Goal: Information Seeking & Learning: Learn about a topic

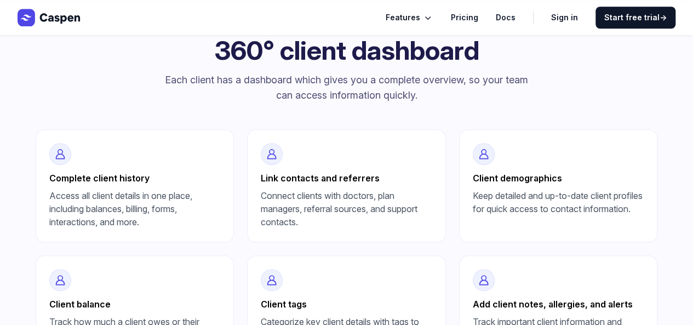
scroll to position [384, 0]
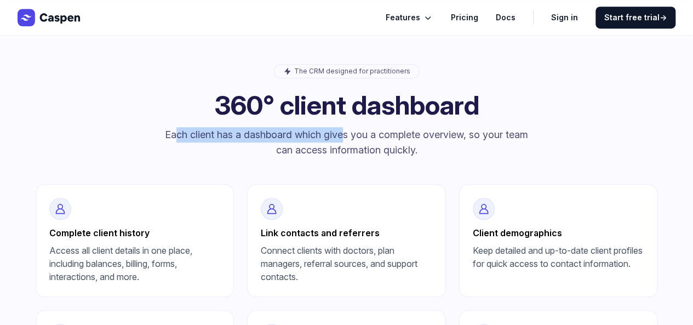
drag, startPoint x: 168, startPoint y: 131, endPoint x: 338, endPoint y: 134, distance: 169.4
click at [338, 134] on p "Each client has a dashboard which gives you a complete overview, so your team c…" at bounding box center [347, 142] width 368 height 31
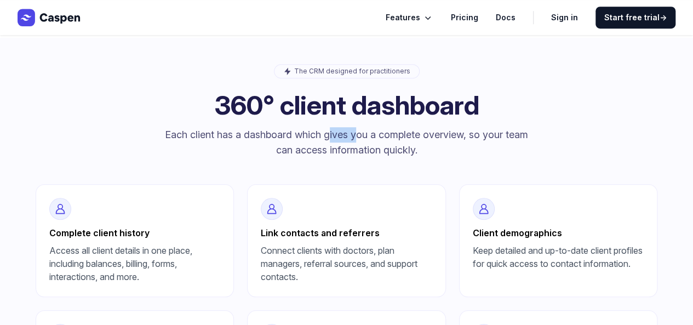
click at [338, 134] on p "Each client has a dashboard which gives you a complete overview, so your team c…" at bounding box center [347, 142] width 368 height 31
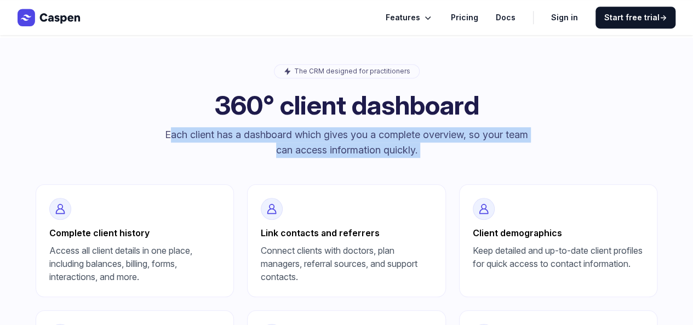
click at [338, 134] on p "Each client has a dashboard which gives you a complete overview, so your team c…" at bounding box center [347, 142] width 368 height 31
click at [371, 154] on p "Each client has a dashboard which gives you a complete overview, so your team c…" at bounding box center [347, 142] width 368 height 31
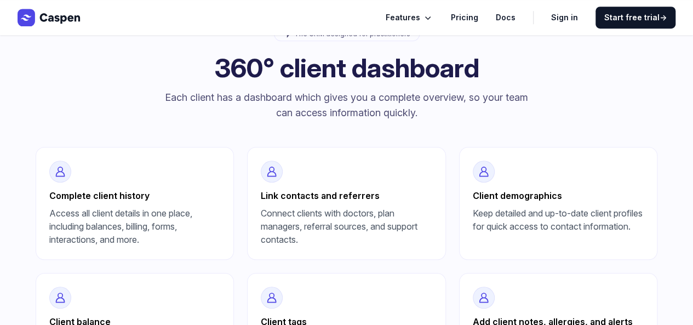
scroll to position [438, 0]
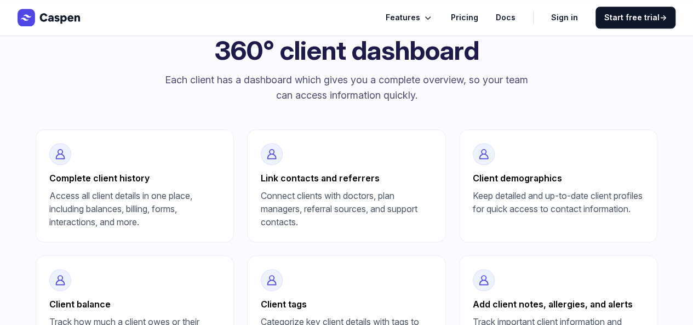
click at [83, 178] on h3 "Complete client history" at bounding box center [135, 178] width 172 height 13
click at [84, 209] on p "Access all client details in one place, including balances, billing, forms, int…" at bounding box center [135, 208] width 172 height 39
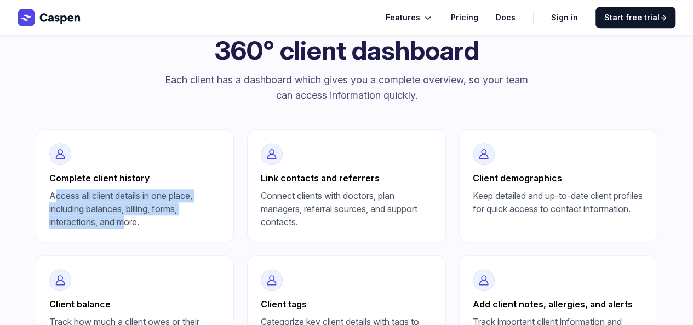
drag, startPoint x: 44, startPoint y: 198, endPoint x: 123, endPoint y: 234, distance: 86.8
click at [123, 234] on div "Complete client history Access all client details in one place, including balan…" at bounding box center [135, 185] width 199 height 113
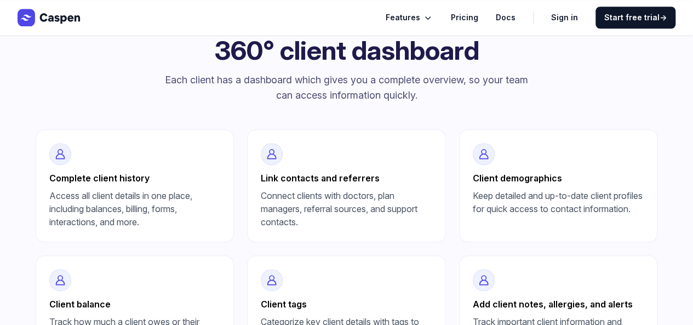
click at [124, 229] on p "Access all client details in one place, including balances, billing, forms, int…" at bounding box center [135, 208] width 172 height 39
click at [261, 175] on h3 "Link contacts and referrers" at bounding box center [347, 178] width 172 height 13
click at [261, 209] on p "Connect clients with doctors, plan managers, referral sources, and support cont…" at bounding box center [347, 208] width 172 height 39
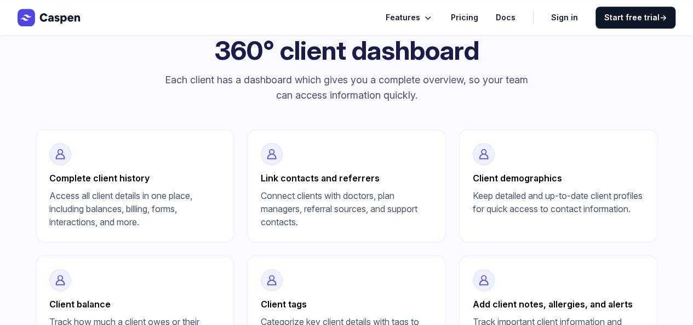
click at [261, 195] on p "Connect clients with doctors, plan managers, referral sources, and support cont…" at bounding box center [347, 208] width 172 height 39
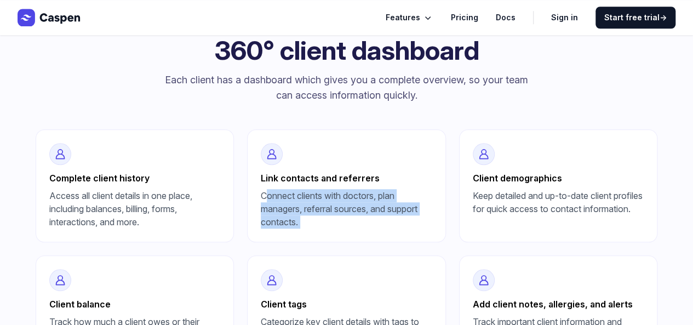
click at [261, 195] on p "Connect clients with doctors, plan managers, referral sources, and support cont…" at bounding box center [347, 208] width 172 height 39
click at [261, 225] on p "Connect clients with doctors, plan managers, referral sources, and support cont…" at bounding box center [347, 208] width 172 height 39
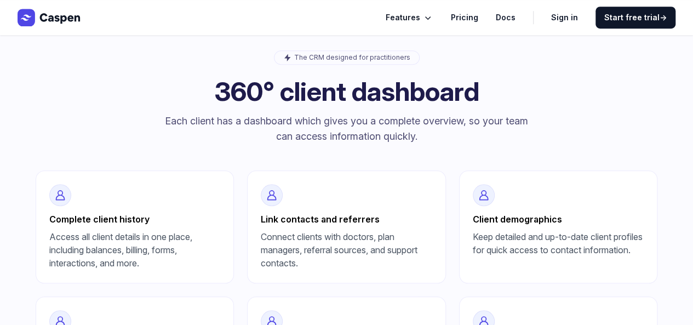
scroll to position [329, 0]
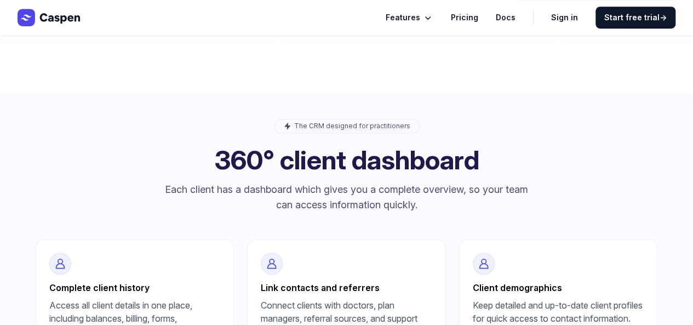
click at [434, 15] on icon "Global" at bounding box center [428, 17] width 11 height 11
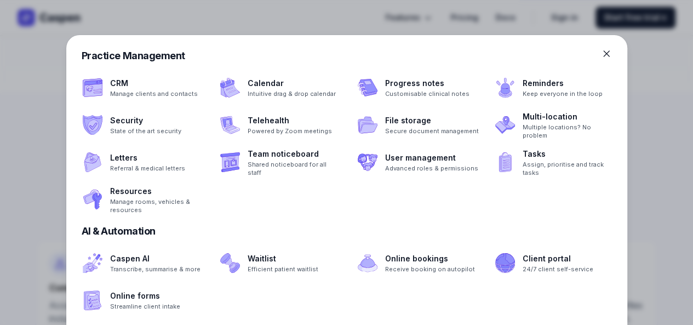
click at [605, 52] on icon at bounding box center [606, 53] width 11 height 11
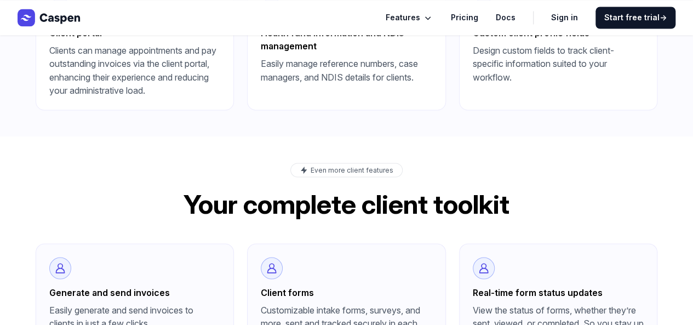
scroll to position [987, 0]
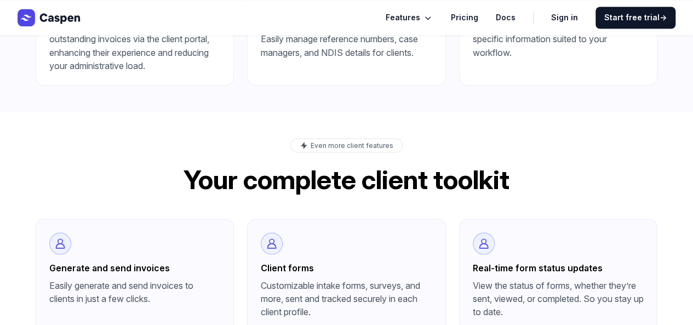
click at [226, 166] on h1 "Your complete client toolkit" at bounding box center [347, 179] width 623 height 26
click at [66, 238] on icon at bounding box center [60, 243] width 11 height 11
click at [261, 261] on h3 "Client forms" at bounding box center [347, 267] width 172 height 13
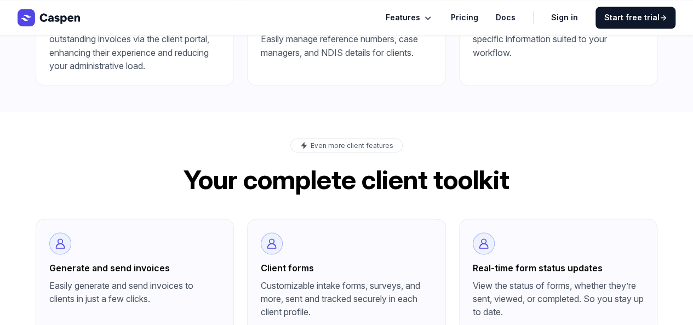
click at [261, 278] on p "Customizable intake forms, surveys, and more, sent and tracked securely in each…" at bounding box center [347, 297] width 172 height 39
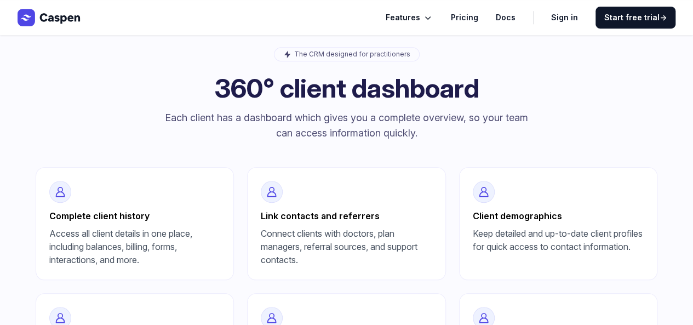
scroll to position [384, 0]
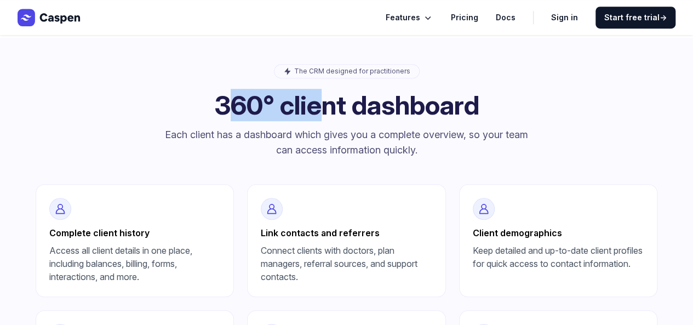
drag, startPoint x: 219, startPoint y: 94, endPoint x: 372, endPoint y: 113, distance: 154.7
click at [362, 111] on h1 "360° client dashboard" at bounding box center [347, 105] width 623 height 26
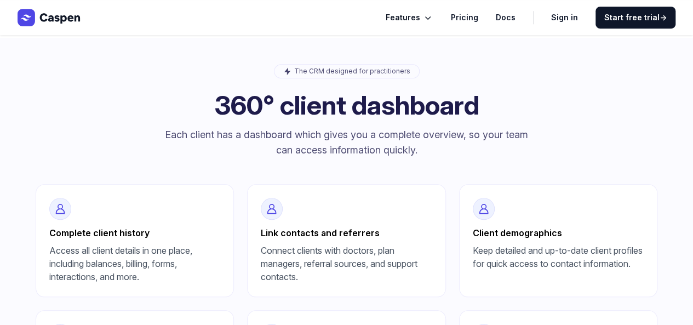
click at [374, 115] on h1 "360° client dashboard" at bounding box center [347, 105] width 623 height 26
click at [352, 135] on p "Each client has a dashboard which gives you a complete overview, so your team c…" at bounding box center [347, 142] width 368 height 31
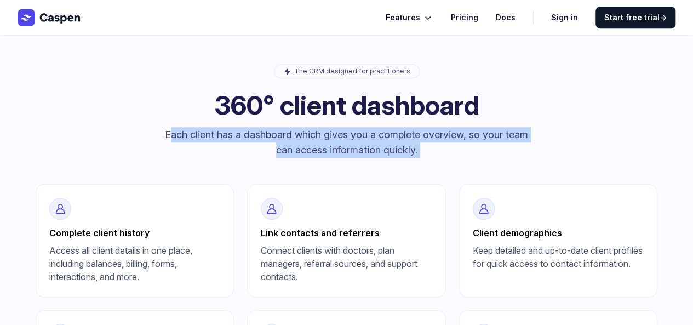
click at [352, 135] on p "Each client has a dashboard which gives you a complete overview, so your team c…" at bounding box center [347, 142] width 368 height 31
click at [352, 146] on p "Each client has a dashboard which gives you a complete overview, so your team c…" at bounding box center [347, 142] width 368 height 31
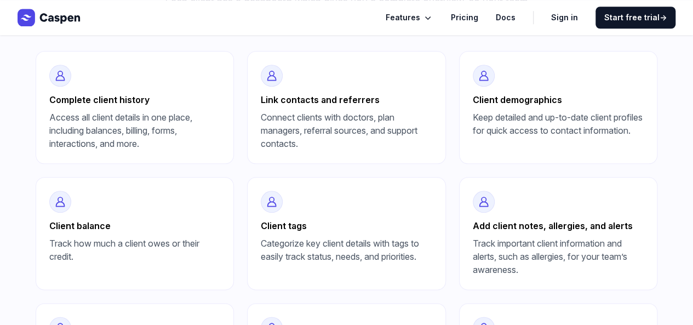
scroll to position [608, 0]
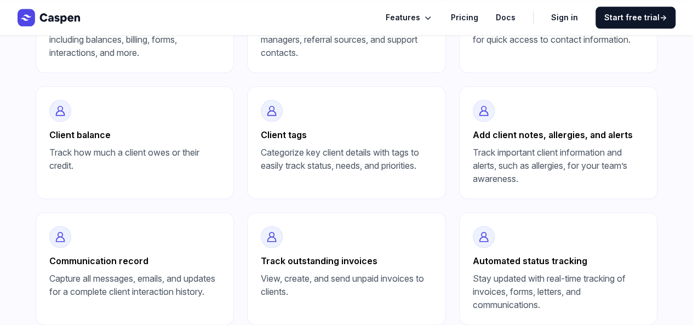
click at [430, 12] on icon "Global" at bounding box center [428, 17] width 11 height 11
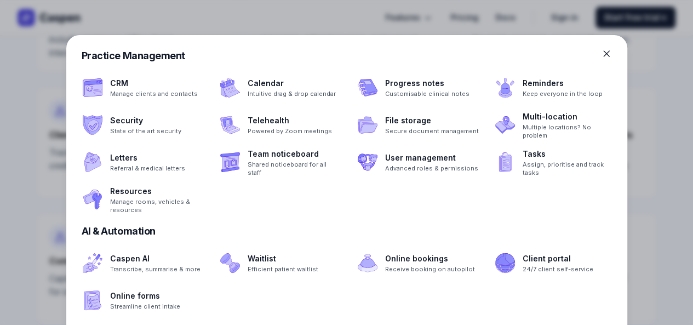
click at [608, 51] on icon at bounding box center [606, 53] width 5 height 5
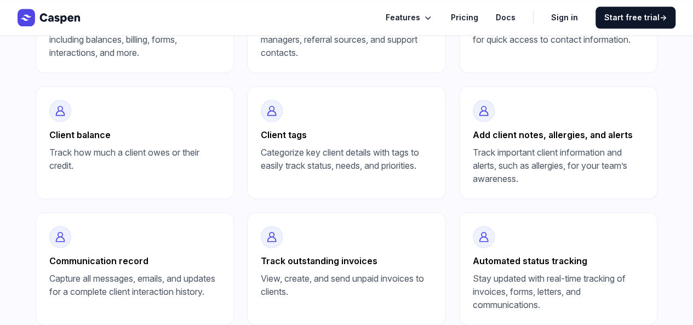
click at [473, 141] on h3 "Add client notes, allergies, and alerts" at bounding box center [559, 134] width 172 height 13
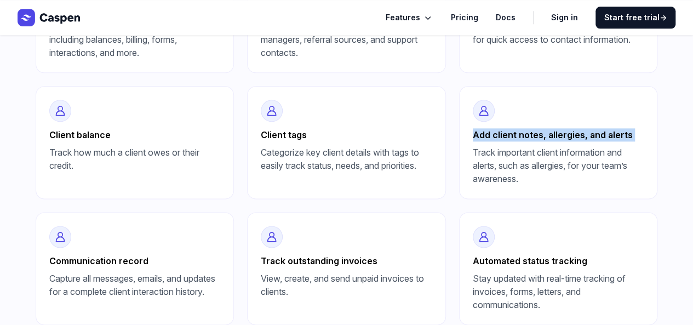
click at [473, 141] on h3 "Add client notes, allergies, and alerts" at bounding box center [559, 134] width 172 height 13
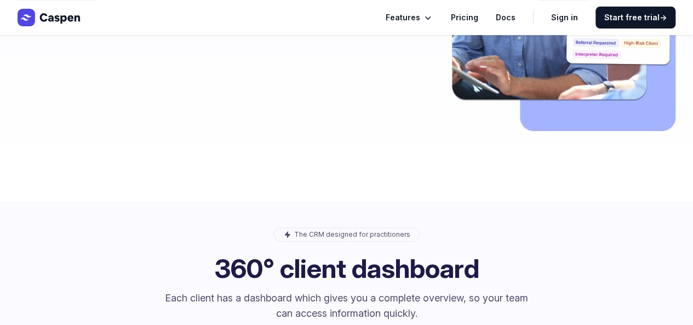
scroll to position [119, 0]
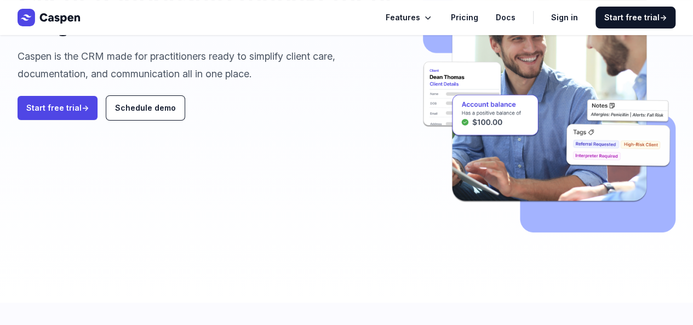
click at [150, 52] on p "Caspen is the CRM made for practitioners ready to simplify client care, documen…" at bounding box center [212, 65] width 388 height 35
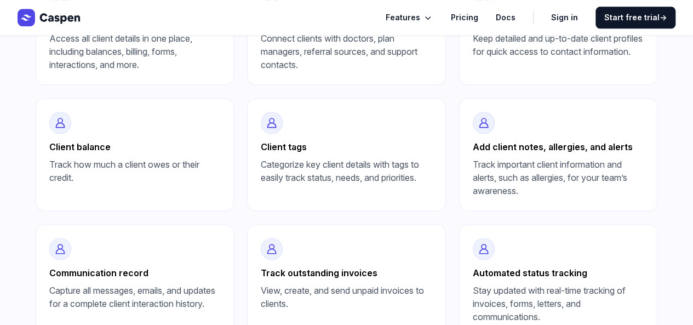
scroll to position [667, 0]
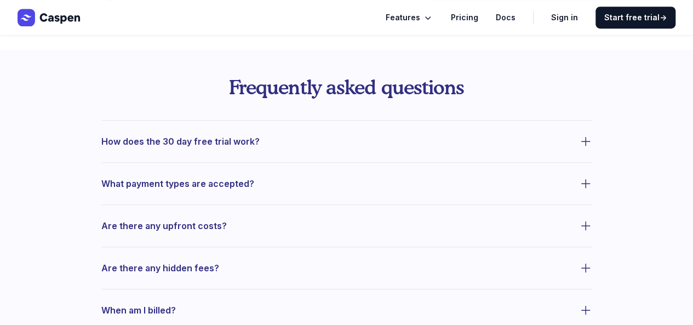
scroll to position [438, 0]
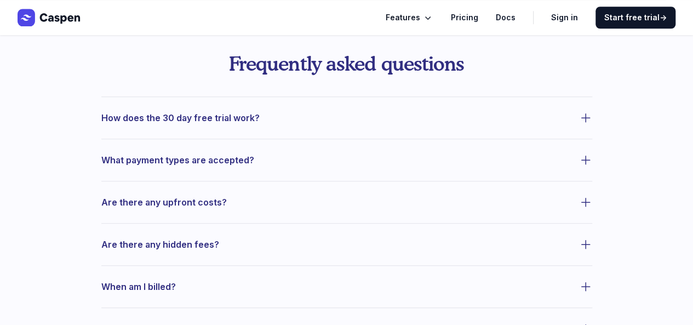
click at [498, 124] on button "How does the 30 day free trial work?" at bounding box center [346, 117] width 491 height 15
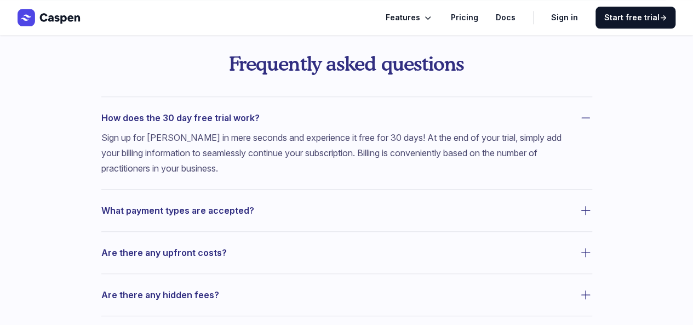
click at [498, 124] on button "How does the 30 day free trial work?" at bounding box center [346, 117] width 491 height 15
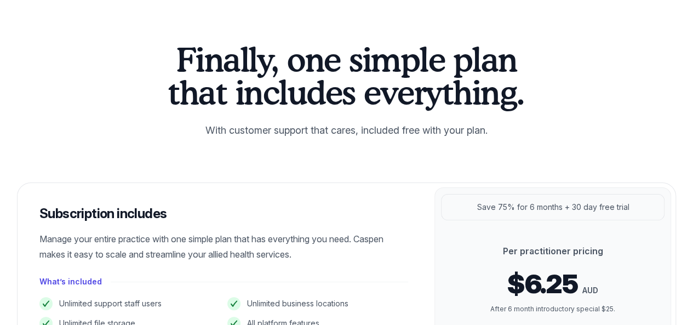
scroll to position [110, 0]
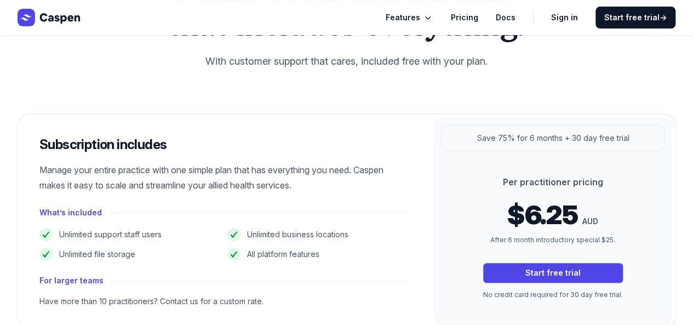
click at [544, 134] on p "Save 75% for 6 months + 30 day free trial" at bounding box center [553, 138] width 152 height 13
click at [555, 150] on div "Save 75% for 6 months + 30 day free trial" at bounding box center [553, 138] width 224 height 26
click at [544, 183] on p "Per practitioner pricing" at bounding box center [553, 181] width 140 height 13
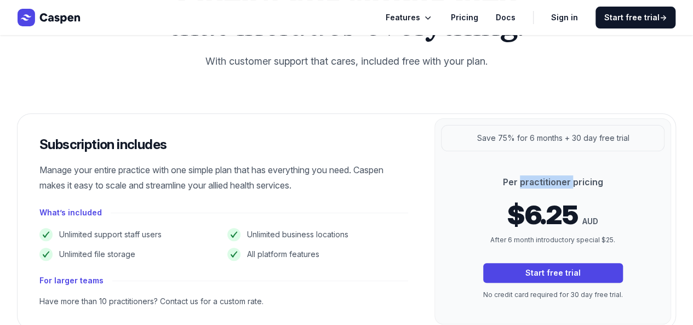
click at [544, 183] on p "Per practitioner pricing" at bounding box center [553, 181] width 140 height 13
click at [545, 207] on span "$6.25" at bounding box center [542, 215] width 71 height 26
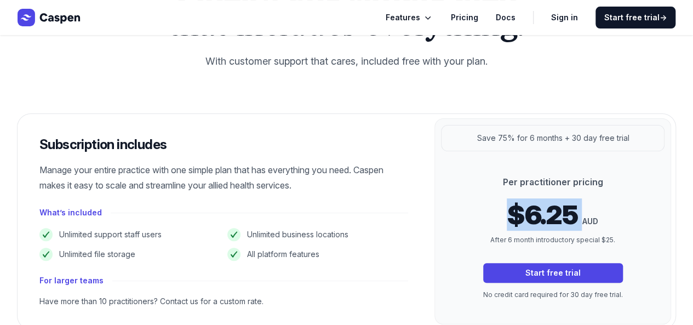
click at [545, 207] on span "$6.25" at bounding box center [542, 215] width 71 height 26
click at [543, 183] on p "Per practitioner pricing" at bounding box center [553, 181] width 140 height 13
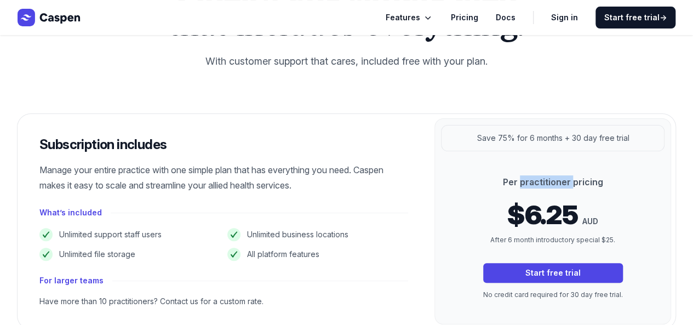
click at [543, 183] on p "Per practitioner pricing" at bounding box center [553, 181] width 140 height 13
click at [548, 204] on span "$6.25" at bounding box center [542, 215] width 71 height 26
drag, startPoint x: 497, startPoint y: 246, endPoint x: 589, endPoint y: 241, distance: 92.2
click at [589, 241] on div "Per practitioner pricing $6.25 AUD After 6 month introductory special $25. Star…" at bounding box center [553, 237] width 175 height 125
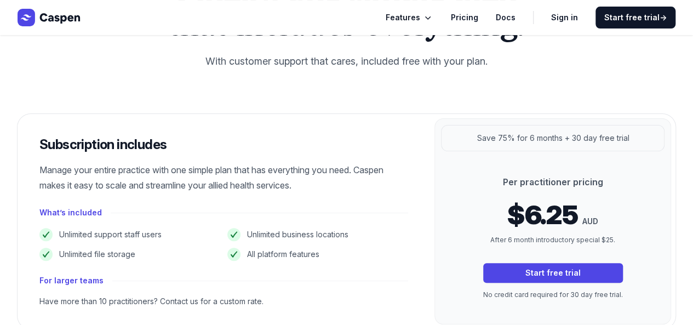
click at [584, 238] on p "After 6 month introductory special $25." at bounding box center [553, 240] width 140 height 11
click at [583, 238] on p "After 6 month introductory special $25." at bounding box center [553, 240] width 140 height 11
click at [536, 241] on p "After 6 month introductory special $25." at bounding box center [553, 240] width 140 height 11
click at [525, 237] on p "After 6 month introductory special $25." at bounding box center [553, 240] width 140 height 11
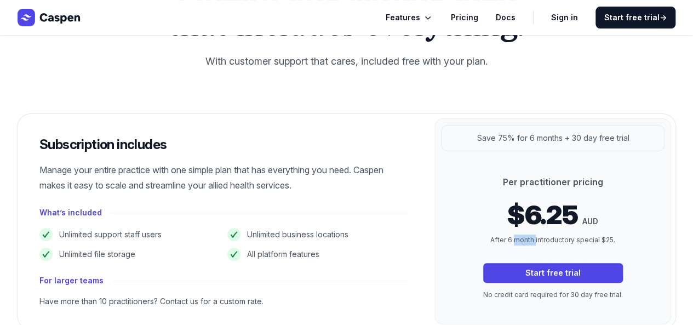
click at [525, 237] on p "After 6 month introductory special $25." at bounding box center [553, 240] width 140 height 11
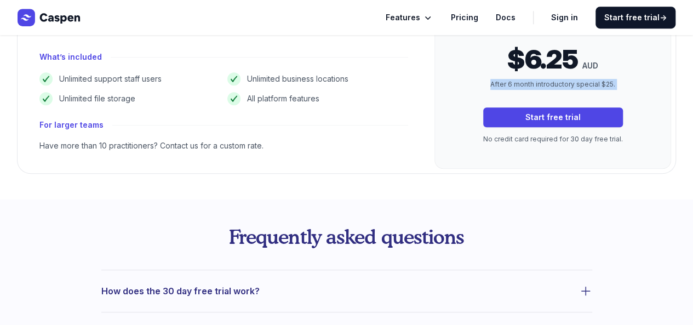
scroll to position [329, 0]
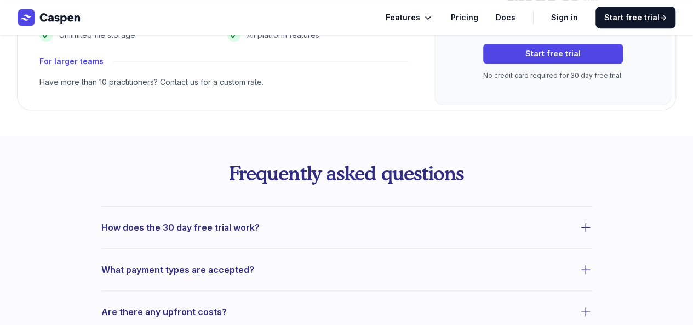
click at [67, 77] on div "Have more than 10 practitioners? Contact us for a custom rate." at bounding box center [223, 82] width 369 height 11
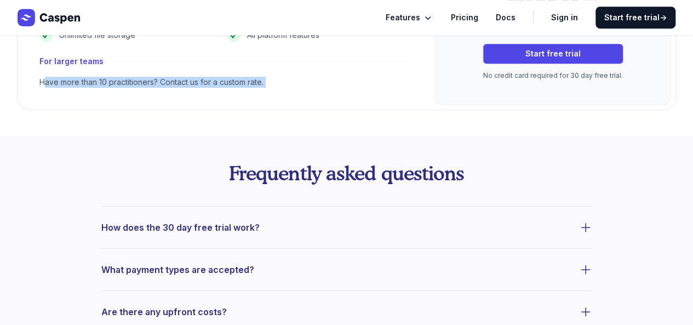
click at [67, 77] on div "Have more than 10 practitioners? Contact us for a custom rate." at bounding box center [223, 82] width 369 height 11
click at [69, 82] on div "Have more than 10 practitioners? Contact us for a custom rate." at bounding box center [223, 82] width 369 height 11
drag, startPoint x: 68, startPoint y: 82, endPoint x: 176, endPoint y: 80, distance: 108.5
click at [176, 80] on div "Have more than 10 practitioners? Contact us for a custom rate." at bounding box center [223, 82] width 369 height 11
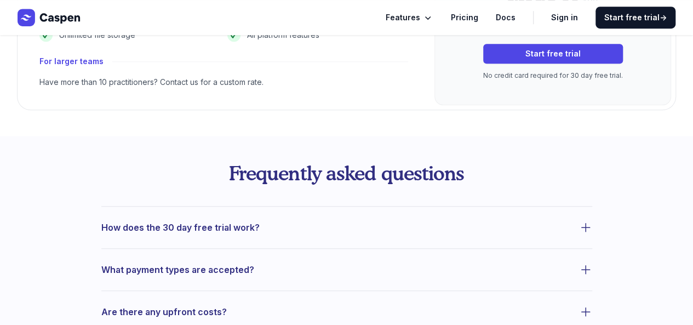
click at [178, 79] on div "Have more than 10 practitioners? Contact us for a custom rate." at bounding box center [223, 82] width 369 height 11
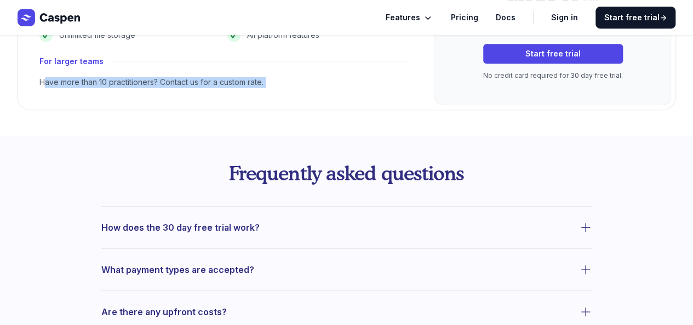
click at [178, 79] on div "Have more than 10 practitioners? Contact us for a custom rate." at bounding box center [223, 82] width 369 height 11
click at [58, 82] on div "Have more than 10 practitioners? Contact us for a custom rate." at bounding box center [223, 82] width 369 height 11
click at [44, 82] on div "Have more than 10 practitioners? Contact us for a custom rate." at bounding box center [223, 82] width 369 height 11
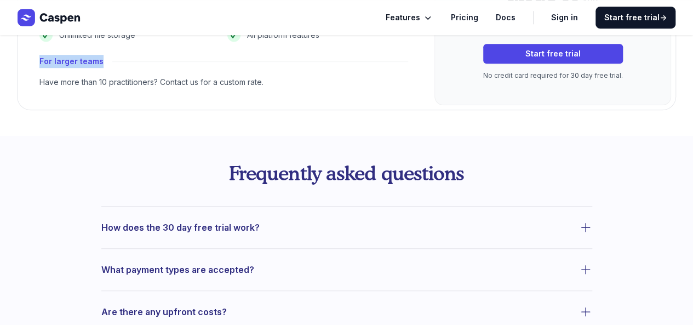
drag, startPoint x: 39, startPoint y: 58, endPoint x: 100, endPoint y: 59, distance: 60.3
click at [100, 59] on h4 "For larger teams" at bounding box center [71, 61] width 64 height 13
drag, startPoint x: 265, startPoint y: 83, endPoint x: 52, endPoint y: 78, distance: 213.8
click at [52, 78] on div "Have more than 10 practitioners? Contact us for a custom rate." at bounding box center [223, 82] width 369 height 11
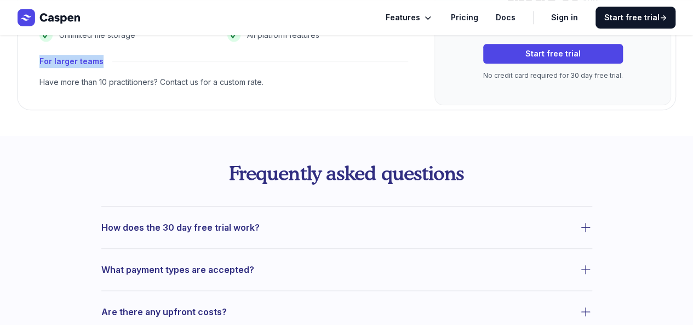
click at [52, 78] on div "Have more than 10 practitioners? Contact us for a custom rate." at bounding box center [223, 82] width 369 height 11
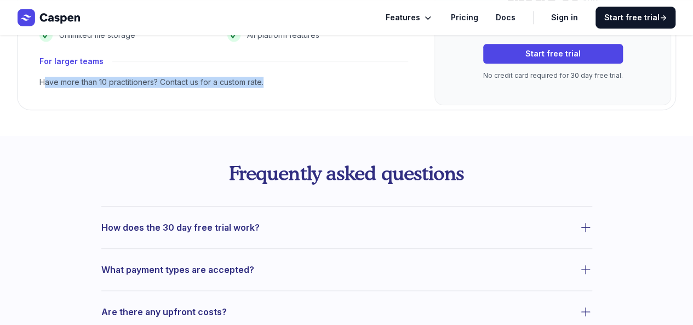
drag, startPoint x: 37, startPoint y: 80, endPoint x: 263, endPoint y: 81, distance: 226.4
click at [263, 81] on div "Subscription includes Manage your entire practice with one simple plan that has…" at bounding box center [224, 2] width 413 height 215
click at [264, 81] on div "Have more than 10 practitioners? Contact us for a custom rate." at bounding box center [223, 82] width 369 height 11
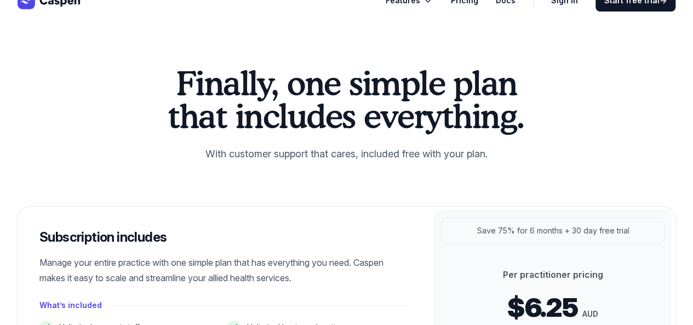
scroll to position [0, 0]
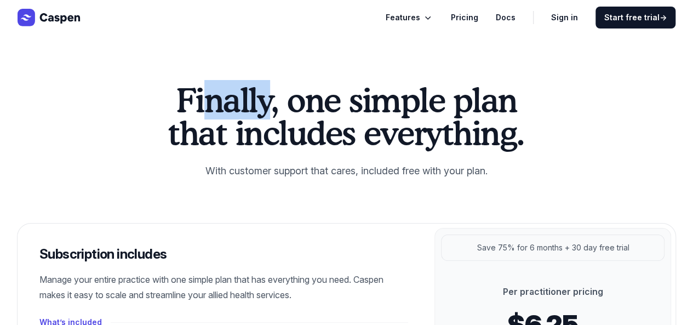
drag, startPoint x: 192, startPoint y: 97, endPoint x: 257, endPoint y: 95, distance: 64.7
click at [255, 101] on h2 "Finally, one simple plan that includes everything." at bounding box center [347, 116] width 368 height 66
click at [257, 95] on h2 "Finally, one simple plan that includes everything." at bounding box center [347, 116] width 368 height 66
drag, startPoint x: 258, startPoint y: 97, endPoint x: 193, endPoint y: 88, distance: 65.8
click at [193, 88] on h2 "Finally, one simple plan that includes everything." at bounding box center [347, 116] width 368 height 66
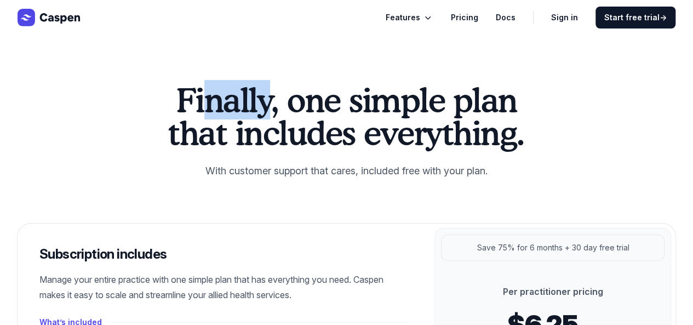
click at [202, 88] on h2 "Finally, one simple plan that includes everything." at bounding box center [347, 116] width 368 height 66
drag, startPoint x: 256, startPoint y: 87, endPoint x: 193, endPoint y: 90, distance: 63.1
click at [193, 90] on h2 "Finally, one simple plan that includes everything." at bounding box center [347, 116] width 368 height 66
click at [197, 92] on h2 "Finally, one simple plan that includes everything." at bounding box center [347, 116] width 368 height 66
click at [249, 99] on h2 "Finally, one simple plan that includes everything." at bounding box center [347, 116] width 368 height 66
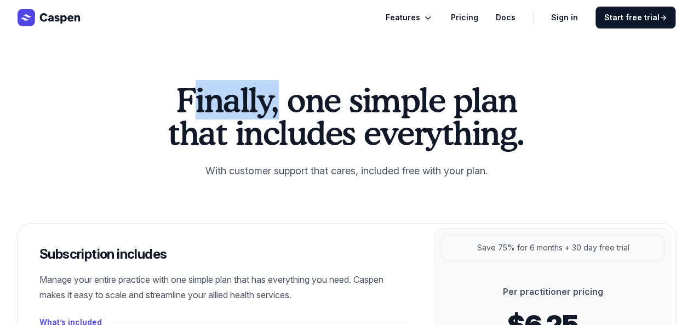
click at [249, 99] on h2 "Finally, one simple plan that includes everything." at bounding box center [347, 116] width 368 height 66
click at [239, 100] on h2 "Finally, one simple plan that includes everything." at bounding box center [347, 116] width 368 height 66
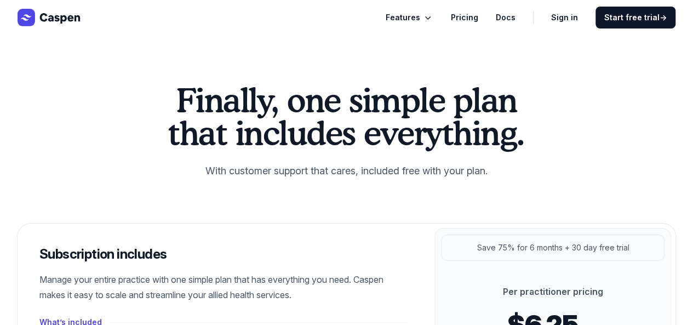
click at [459, 133] on h2 "Finally, one simple plan that includes everything." at bounding box center [347, 116] width 368 height 66
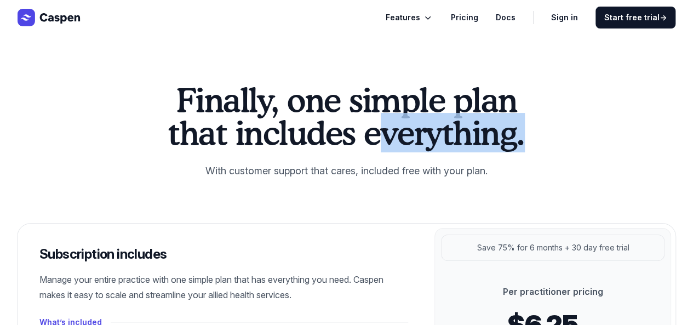
click at [459, 133] on h2 "Finally, one simple plan that includes everything." at bounding box center [347, 116] width 368 height 66
drag, startPoint x: 462, startPoint y: 122, endPoint x: 429, endPoint y: 126, distance: 33.7
click at [462, 123] on h2 "Finally, one simple plan that includes everything." at bounding box center [347, 116] width 368 height 66
click at [367, 135] on h2 "Finally, one simple plan that includes everything." at bounding box center [347, 116] width 368 height 66
drag, startPoint x: 367, startPoint y: 135, endPoint x: 522, endPoint y: 133, distance: 154.6
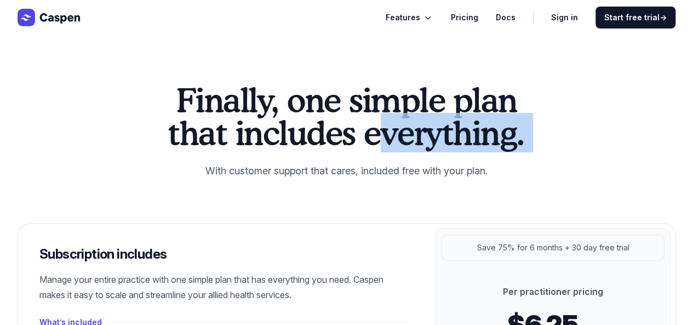
click at [522, 133] on h2 "Finally, one simple plan that includes everything." at bounding box center [347, 116] width 368 height 66
drag, startPoint x: 532, startPoint y: 141, endPoint x: 521, endPoint y: 143, distance: 11.6
click at [521, 143] on div "Finally, one simple plan that includes everything. With customer support that c…" at bounding box center [346, 260] width 693 height 355
click at [521, 143] on h2 "Finally, one simple plan that includes everything." at bounding box center [347, 116] width 368 height 66
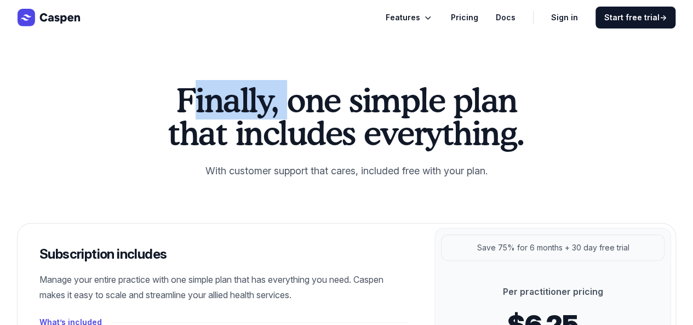
drag, startPoint x: 172, startPoint y: 92, endPoint x: 275, endPoint y: 113, distance: 105.2
click at [275, 113] on h2 "Finally, one simple plan that includes everything." at bounding box center [347, 116] width 368 height 66
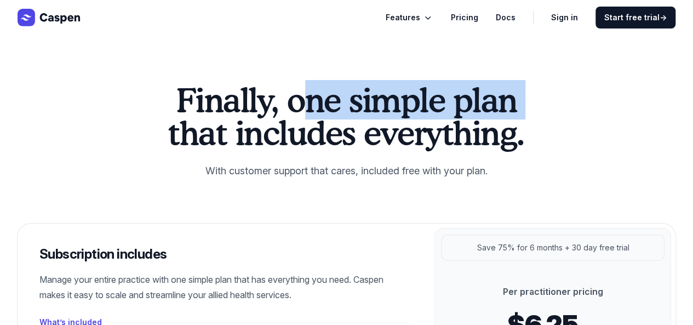
drag, startPoint x: 287, startPoint y: 101, endPoint x: 512, endPoint y: 96, distance: 224.8
click at [512, 96] on h2 "Finally, one simple plan that includes everything." at bounding box center [347, 116] width 368 height 66
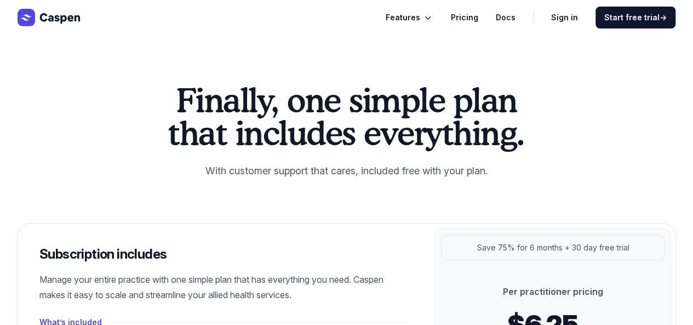
click at [514, 122] on h2 "Finally, one simple plan that includes everything." at bounding box center [347, 116] width 368 height 66
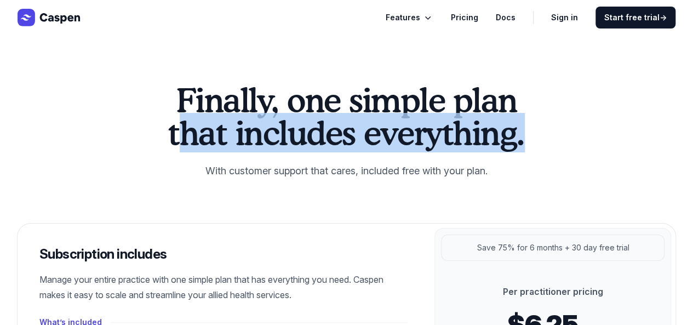
drag, startPoint x: 515, startPoint y: 128, endPoint x: 158, endPoint y: 127, distance: 356.8
click at [158, 127] on div "Finally, one simple plan that includes everything. With customer support that c…" at bounding box center [346, 260] width 693 height 355
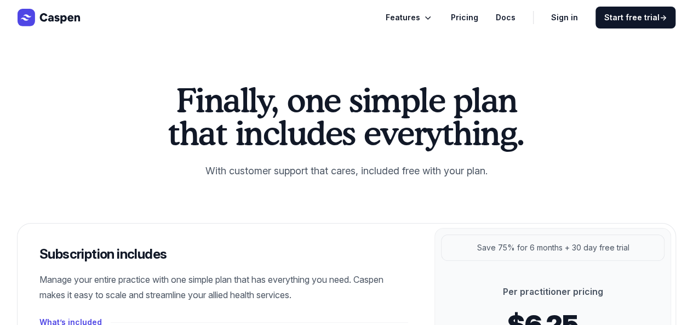
scroll to position [55, 0]
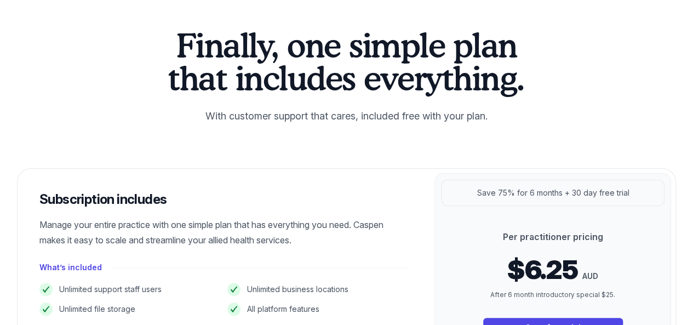
click at [217, 115] on p "With customer support that cares, included free with your plan." at bounding box center [347, 116] width 368 height 18
click at [482, 114] on p "With customer support that cares, included free with your plan." at bounding box center [347, 116] width 368 height 18
click at [482, 115] on p "With customer support that cares, included free with your plan." at bounding box center [347, 116] width 368 height 18
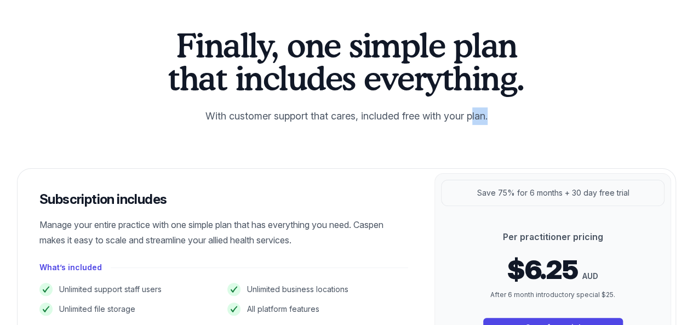
drag, startPoint x: 492, startPoint y: 116, endPoint x: 468, endPoint y: 116, distance: 24.1
click at [468, 116] on p "With customer support that cares, included free with your plan." at bounding box center [347, 116] width 368 height 18
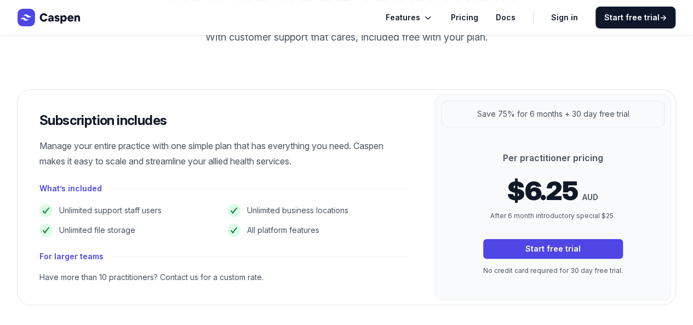
scroll to position [219, 0]
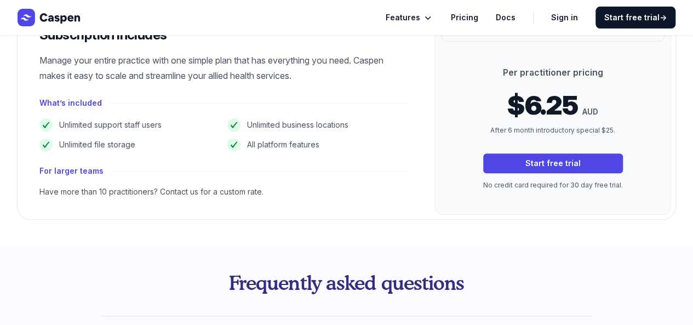
click at [295, 126] on li "Unlimited business locations" at bounding box center [317, 124] width 181 height 13
click at [295, 120] on li "Unlimited business locations" at bounding box center [317, 124] width 181 height 13
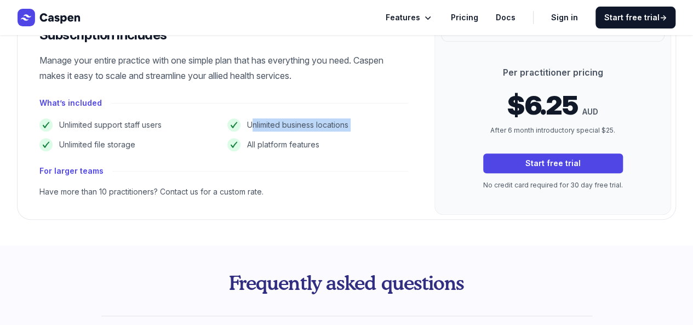
click at [295, 120] on li "Unlimited business locations" at bounding box center [317, 124] width 181 height 13
click at [297, 121] on li "Unlimited business locations" at bounding box center [317, 124] width 181 height 13
drag, startPoint x: 295, startPoint y: 124, endPoint x: 287, endPoint y: 123, distance: 8.8
click at [287, 123] on li "Unlimited business locations" at bounding box center [317, 124] width 181 height 13
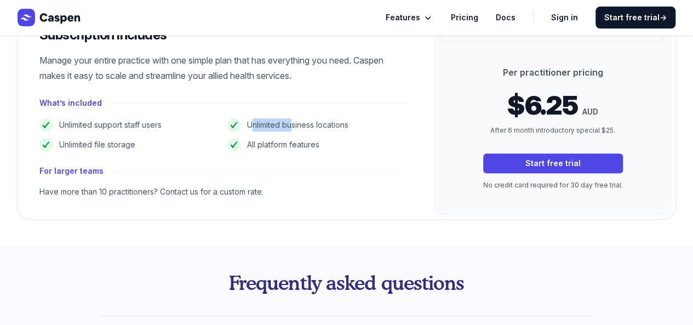
drag, startPoint x: 287, startPoint y: 123, endPoint x: 353, endPoint y: 123, distance: 65.8
click at [353, 123] on li "Unlimited business locations" at bounding box center [317, 124] width 181 height 13
click at [351, 121] on li "Unlimited business locations" at bounding box center [317, 124] width 181 height 13
drag, startPoint x: 351, startPoint y: 121, endPoint x: 309, endPoint y: 121, distance: 42.8
click at [309, 121] on li "Unlimited business locations" at bounding box center [317, 124] width 181 height 13
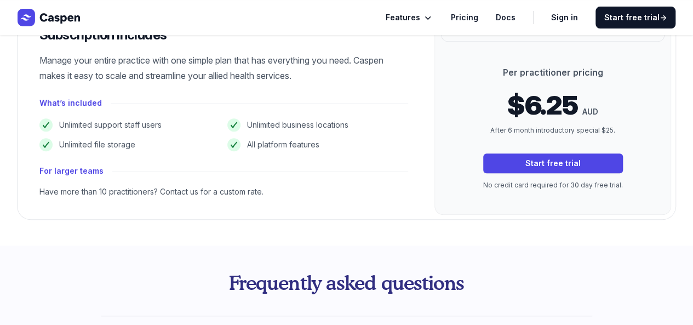
click at [307, 120] on li "Unlimited business locations" at bounding box center [317, 124] width 181 height 13
drag, startPoint x: 248, startPoint y: 122, endPoint x: 352, endPoint y: 125, distance: 103.6
click at [352, 125] on li "Unlimited business locations" at bounding box center [317, 124] width 181 height 13
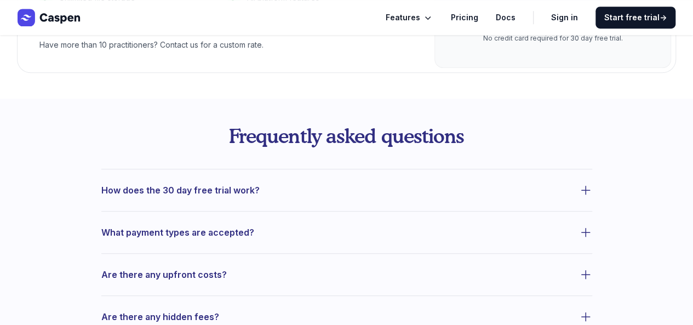
scroll to position [384, 0]
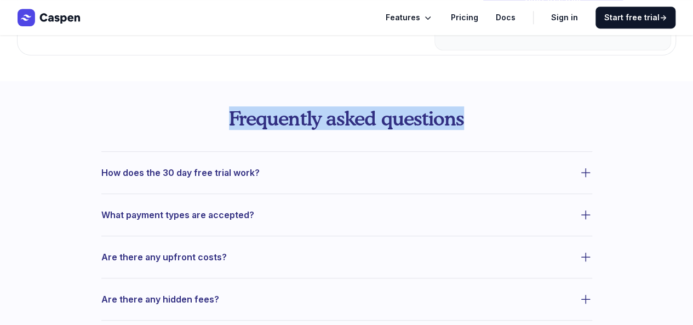
drag, startPoint x: 465, startPoint y: 115, endPoint x: 205, endPoint y: 116, distance: 259.8
click at [204, 115] on h2 "Frequently asked questions" at bounding box center [346, 118] width 491 height 22
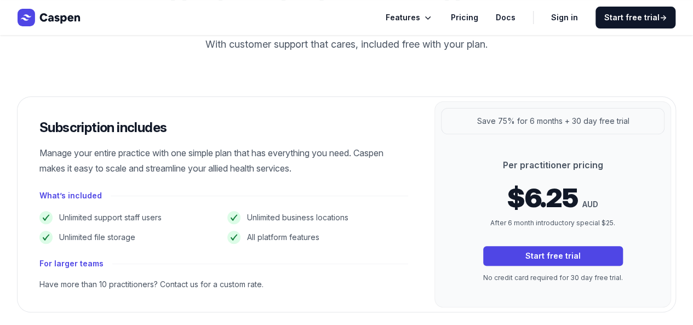
scroll to position [110, 0]
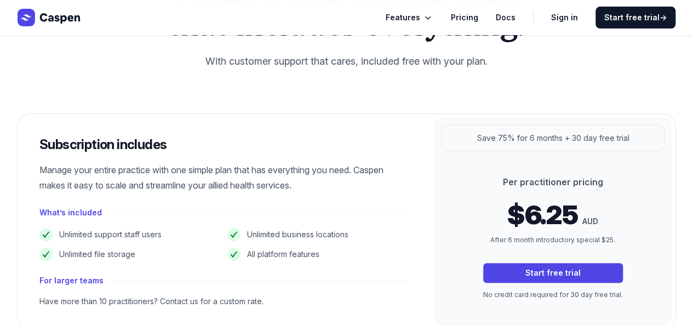
click at [151, 169] on p "Manage your entire practice with one simple plan that has everything you need. …" at bounding box center [223, 177] width 369 height 31
click at [160, 169] on p "Manage your entire practice with one simple plan that has everything you need. …" at bounding box center [223, 177] width 369 height 31
click at [183, 169] on p "Manage your entire practice with one simple plan that has everything you need. …" at bounding box center [223, 177] width 369 height 31
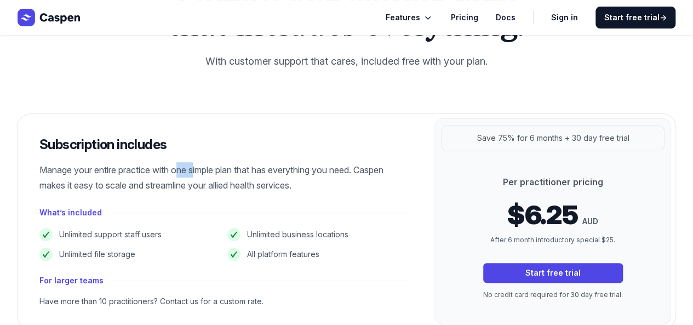
click at [179, 172] on p "Manage your entire practice with one simple plan that has everything you need. …" at bounding box center [223, 177] width 369 height 31
click at [194, 168] on p "Manage your entire practice with one simple plan that has everything you need. …" at bounding box center [223, 177] width 369 height 31
click at [196, 168] on p "Manage your entire practice with one simple plan that has everything you need. …" at bounding box center [223, 177] width 369 height 31
click at [197, 174] on p "Manage your entire practice with one simple plan that has everything you need. …" at bounding box center [223, 177] width 369 height 31
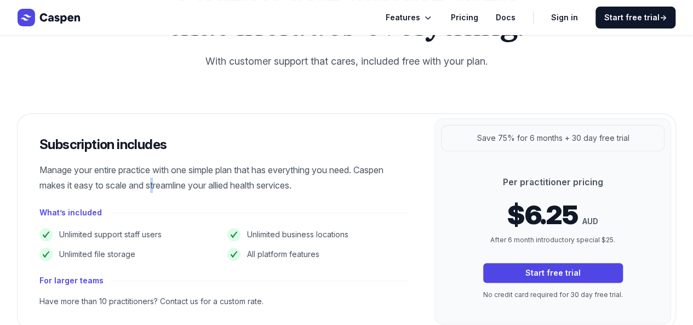
click at [152, 184] on p "Manage your entire practice with one simple plan that has everything you need. …" at bounding box center [223, 177] width 369 height 31
click at [153, 185] on p "Manage your entire practice with one simple plan that has everything you need. …" at bounding box center [223, 177] width 369 height 31
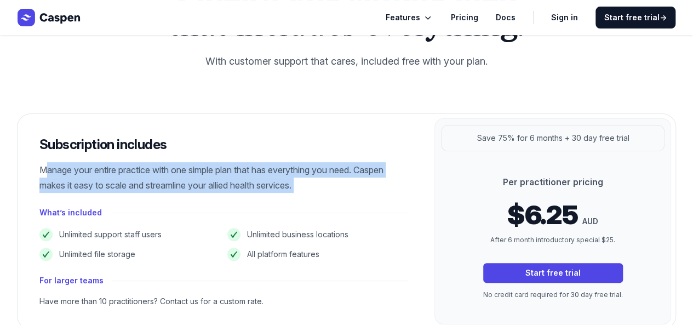
click at [153, 185] on p "Manage your entire practice with one simple plan that has everything you need. …" at bounding box center [223, 177] width 369 height 31
click at [362, 158] on div "Subscription includes Manage your entire practice with one simple plan that has…" at bounding box center [224, 221] width 413 height 215
click at [368, 162] on p "Manage your entire practice with one simple plan that has everything you need. …" at bounding box center [223, 177] width 369 height 31
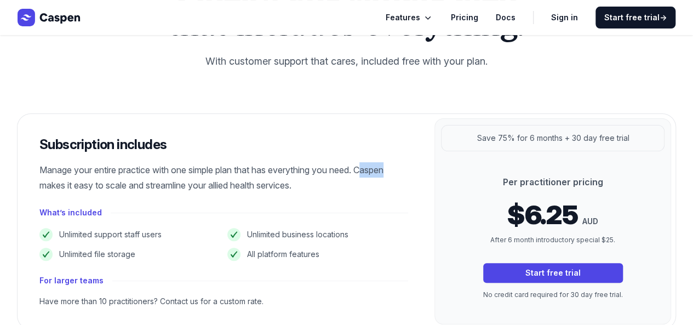
drag, startPoint x: 368, startPoint y: 167, endPoint x: 394, endPoint y: 168, distance: 25.2
click at [394, 168] on p "Manage your entire practice with one simple plan that has everything you need. …" at bounding box center [223, 177] width 369 height 31
click at [396, 169] on p "Manage your entire practice with one simple plan that has everything you need. …" at bounding box center [223, 177] width 369 height 31
drag, startPoint x: 368, startPoint y: 169, endPoint x: 400, endPoint y: 170, distance: 31.3
click at [400, 170] on p "Manage your entire practice with one simple plan that has everything you need. …" at bounding box center [223, 177] width 369 height 31
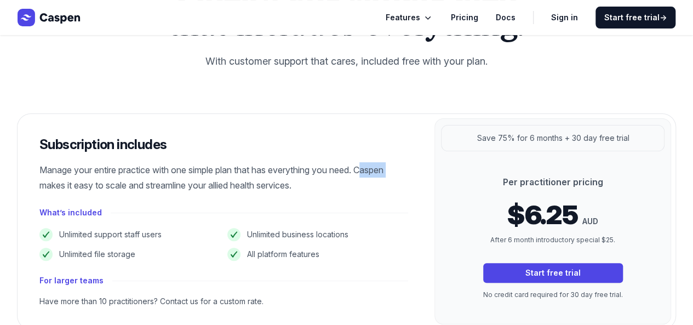
click at [400, 170] on p "Manage your entire practice with one simple plan that has everything you need. …" at bounding box center [223, 177] width 369 height 31
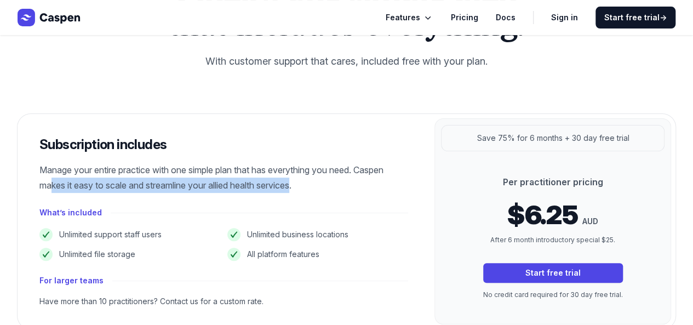
drag, startPoint x: 45, startPoint y: 184, endPoint x: 298, endPoint y: 187, distance: 252.7
click at [298, 187] on p "Manage your entire practice with one simple plan that has everything you need. …" at bounding box center [223, 177] width 369 height 31
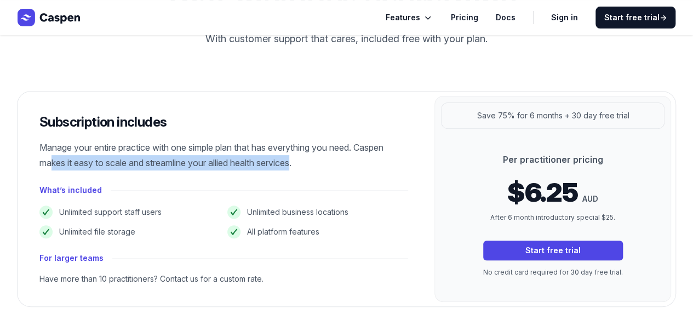
scroll to position [164, 0]
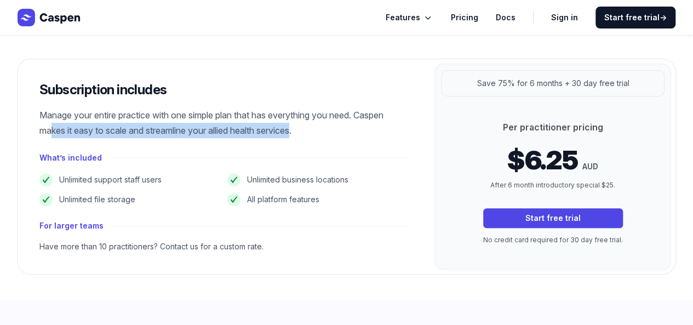
drag, startPoint x: 38, startPoint y: 89, endPoint x: 167, endPoint y: 89, distance: 128.3
click at [167, 89] on div "Subscription includes Manage your entire practice with one simple plan that has…" at bounding box center [224, 166] width 413 height 215
click at [167, 92] on h3 "Subscription includes" at bounding box center [223, 90] width 369 height 18
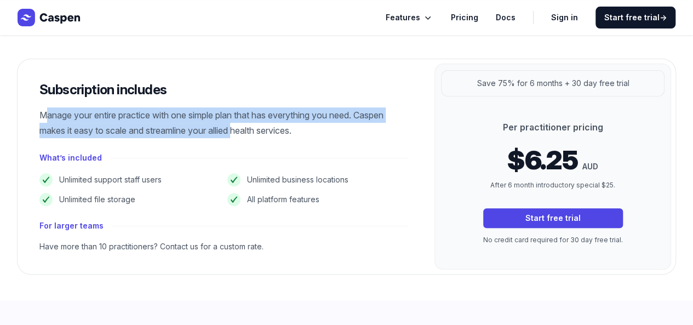
drag, startPoint x: 35, startPoint y: 111, endPoint x: 236, endPoint y: 124, distance: 201.6
click at [236, 124] on div "Subscription includes Manage your entire practice with one simple plan that has…" at bounding box center [224, 166] width 413 height 215
click at [237, 124] on p "Manage your entire practice with one simple plan that has everything you need. …" at bounding box center [223, 122] width 369 height 31
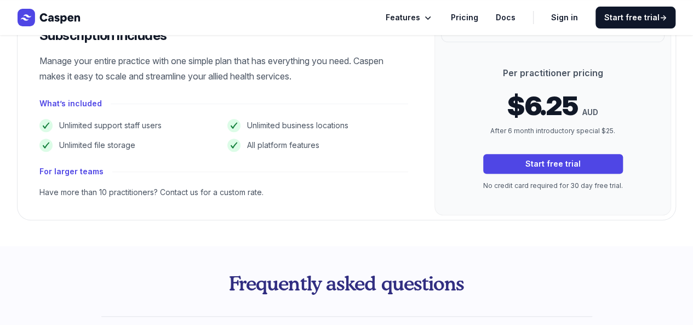
scroll to position [219, 0]
drag, startPoint x: 512, startPoint y: 73, endPoint x: 572, endPoint y: 71, distance: 60.3
click at [572, 71] on p "Per practitioner pricing" at bounding box center [553, 72] width 140 height 13
click at [573, 71] on p "Per practitioner pricing" at bounding box center [553, 72] width 140 height 13
click at [521, 104] on span "$6.25" at bounding box center [542, 105] width 71 height 26
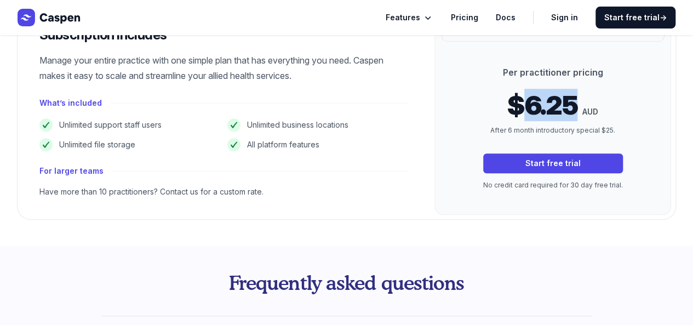
click at [521, 104] on span "$6.25" at bounding box center [542, 105] width 71 height 26
click at [538, 124] on div "Per practitioner pricing $6.25 AUD After 6 month introductory special $25. Star…" at bounding box center [553, 128] width 175 height 125
click at [509, 130] on p "After 6 month introductory special $25." at bounding box center [553, 130] width 140 height 11
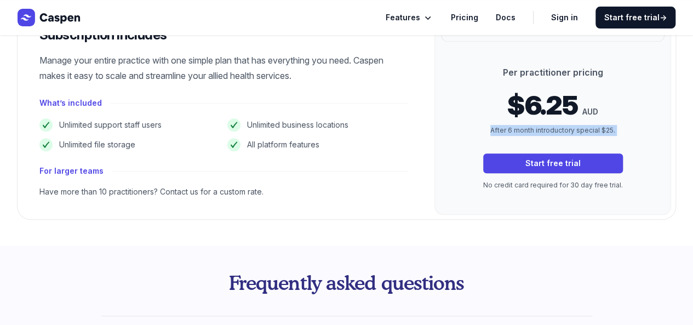
click at [509, 130] on p "After 6 month introductory special $25." at bounding box center [553, 130] width 140 height 11
click at [532, 134] on p "After 6 month introductory special $25." at bounding box center [553, 130] width 140 height 11
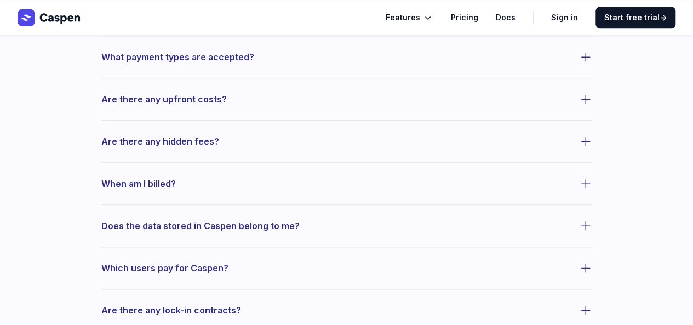
scroll to position [603, 0]
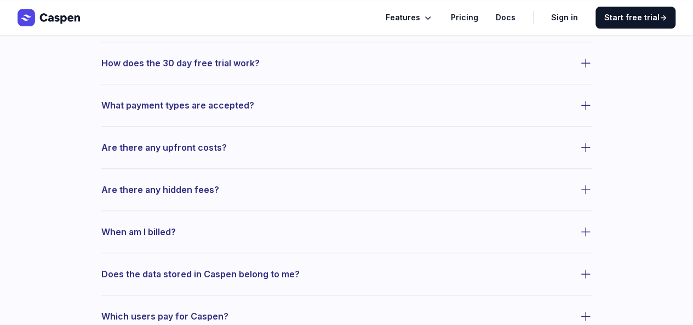
click at [271, 141] on button "Are there any upfront costs?" at bounding box center [346, 147] width 491 height 15
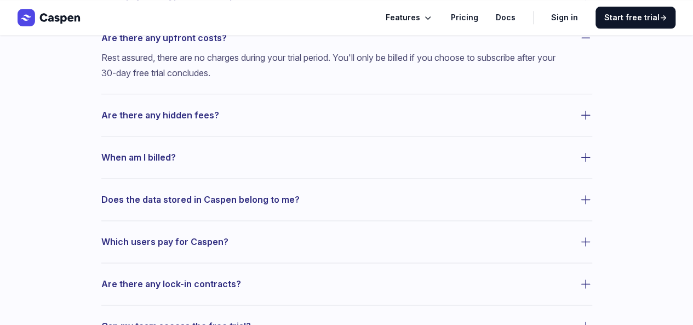
click at [296, 117] on button "Are there any hidden fees?" at bounding box center [346, 114] width 491 height 15
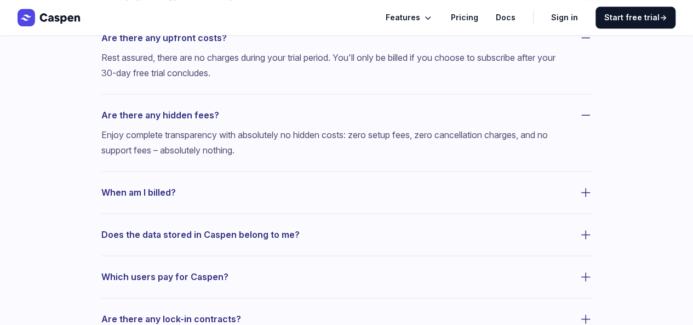
scroll to position [658, 0]
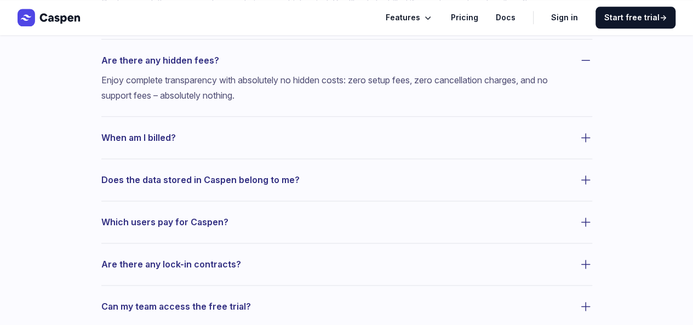
click at [296, 158] on div "When am I billed?" at bounding box center [346, 172] width 491 height 29
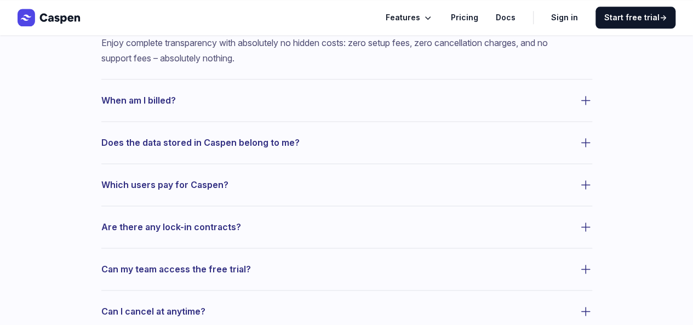
scroll to position [713, 0]
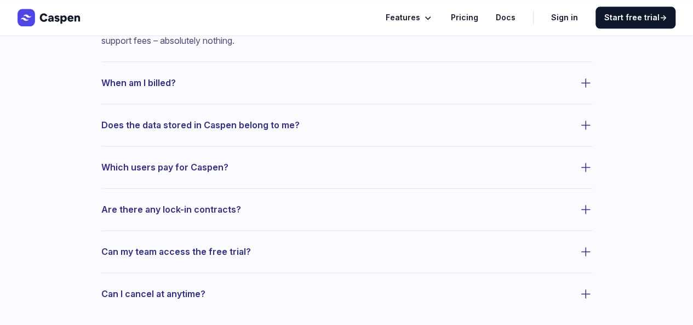
click at [292, 97] on dl "How does the 30 day free trial work? What payment types are accepted? Are there…" at bounding box center [346, 61] width 491 height 479
click at [290, 90] on dl "How does the 30 day free trial work? What payment types are accepted? Are there…" at bounding box center [346, 61] width 491 height 479
click at [296, 87] on button "When am I billed?" at bounding box center [346, 82] width 491 height 15
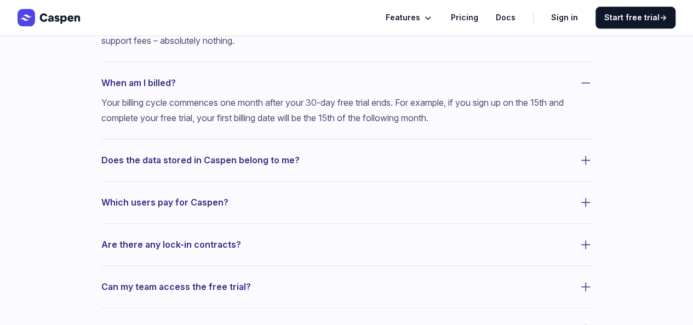
scroll to position [822, 0]
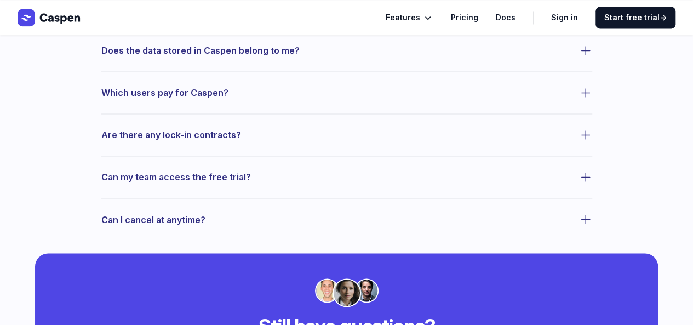
click at [293, 90] on button "Which users pay for Caspen?" at bounding box center [346, 92] width 491 height 15
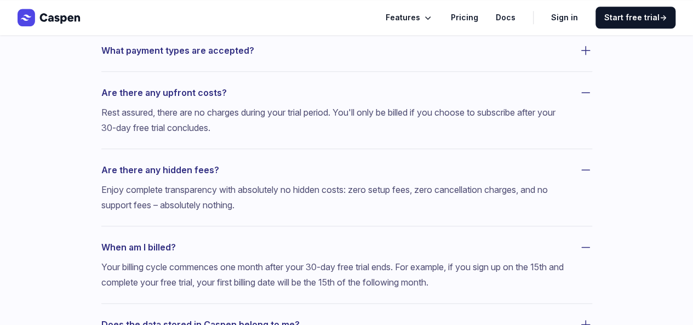
scroll to position [493, 0]
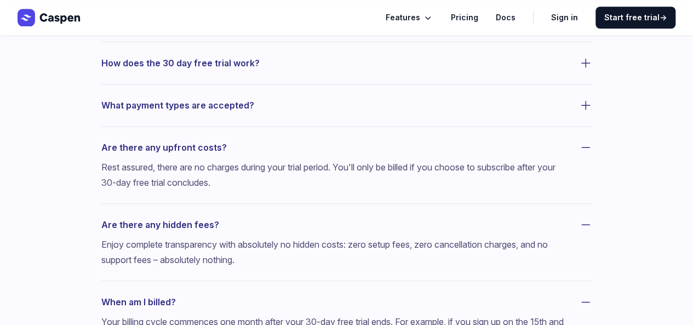
click at [293, 126] on div "What payment types are accepted?" at bounding box center [346, 158] width 491 height 64
click at [295, 104] on button "What payment types are accepted?" at bounding box center [346, 105] width 491 height 15
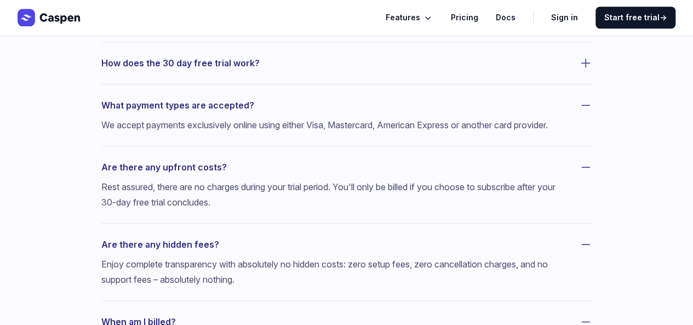
scroll to position [438, 0]
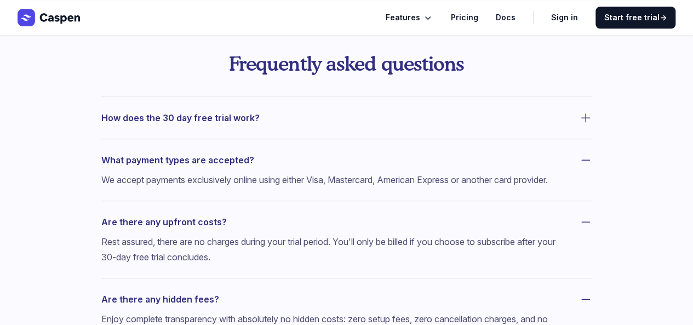
click at [299, 118] on button "How does the 30 day free trial work?" at bounding box center [346, 117] width 491 height 15
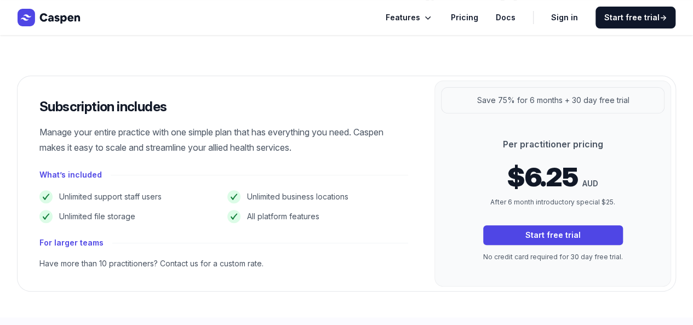
scroll to position [164, 0]
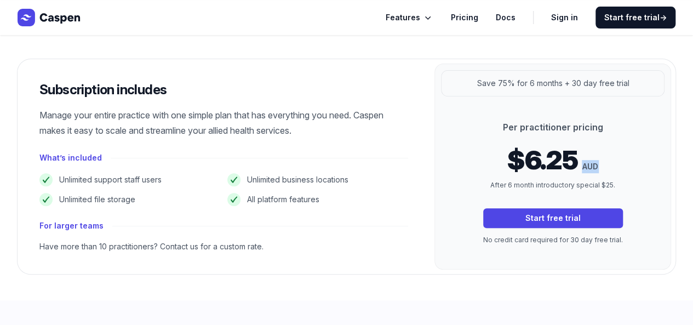
drag, startPoint x: 583, startPoint y: 167, endPoint x: 608, endPoint y: 170, distance: 25.4
click at [608, 170] on p "$6.25 AUD" at bounding box center [553, 160] width 140 height 26
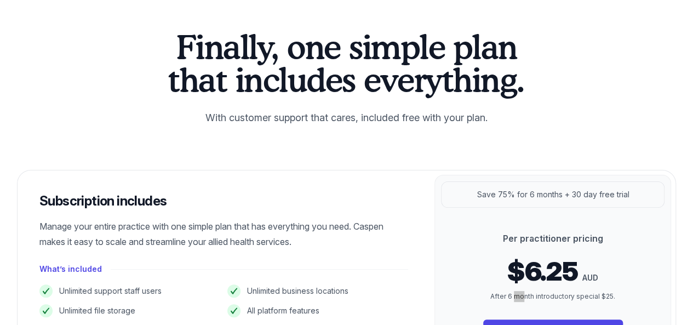
scroll to position [0, 0]
